Goal: Task Accomplishment & Management: Manage account settings

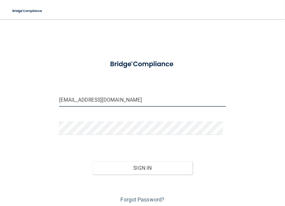
drag, startPoint x: 112, startPoint y: 101, endPoint x: 40, endPoint y: 101, distance: 72.7
click at [40, 101] on div "[EMAIL_ADDRESS][DOMAIN_NAME] Invalid email/password. You don't have permission …" at bounding box center [142, 115] width 261 height 180
click at [135, 101] on input "[EMAIL_ADDRESS][DOMAIN_NAME]" at bounding box center [142, 100] width 167 height 14
drag, startPoint x: 126, startPoint y: 97, endPoint x: 40, endPoint y: 100, distance: 86.4
click at [40, 100] on div "[EMAIL_ADDRESS][DOMAIN_NAME] Invalid email/password. You don't have permission …" at bounding box center [142, 115] width 261 height 180
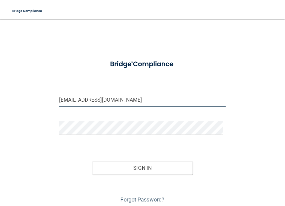
type input "[EMAIL_ADDRESS][DOMAIN_NAME]"
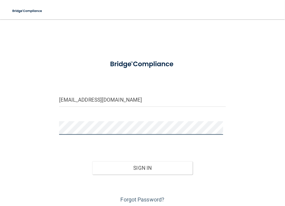
click at [27, 129] on div "[EMAIL_ADDRESS][DOMAIN_NAME] Invalid email/password. You don't have permission …" at bounding box center [142, 115] width 261 height 180
click at [92, 161] on button "Sign In" at bounding box center [142, 167] width 100 height 13
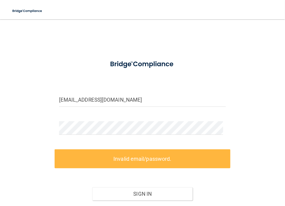
click at [17, 171] on div "[EMAIL_ADDRESS][DOMAIN_NAME] Invalid email/password. You don't have permission …" at bounding box center [142, 128] width 261 height 206
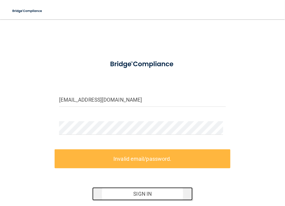
click at [143, 189] on button "Sign In" at bounding box center [142, 193] width 100 height 13
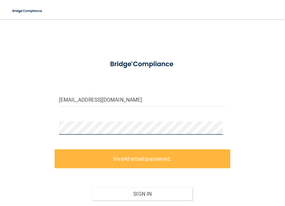
click at [14, 127] on div "[EMAIL_ADDRESS][DOMAIN_NAME] Invalid email/password. You don't have permission …" at bounding box center [142, 128] width 261 height 206
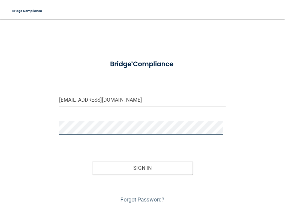
click at [92, 161] on button "Sign In" at bounding box center [142, 167] width 100 height 13
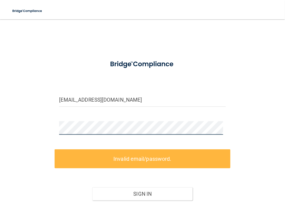
click at [14, 129] on div "[EMAIL_ADDRESS][DOMAIN_NAME] Invalid email/password. You don't have permission …" at bounding box center [142, 128] width 261 height 206
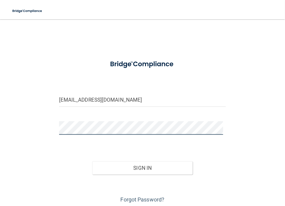
click at [92, 161] on button "Sign In" at bounding box center [142, 167] width 100 height 13
